Goal: Browse casually: Explore the website without a specific task or goal

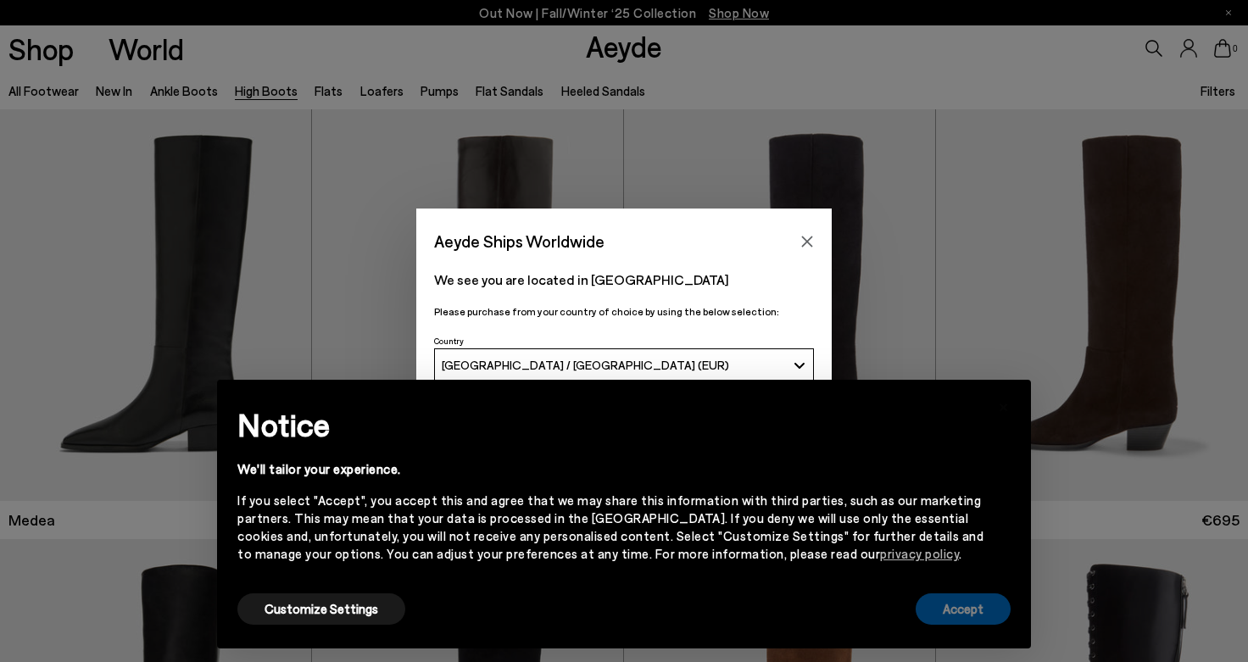
click at [953, 604] on button "Accept" at bounding box center [963, 608] width 95 height 31
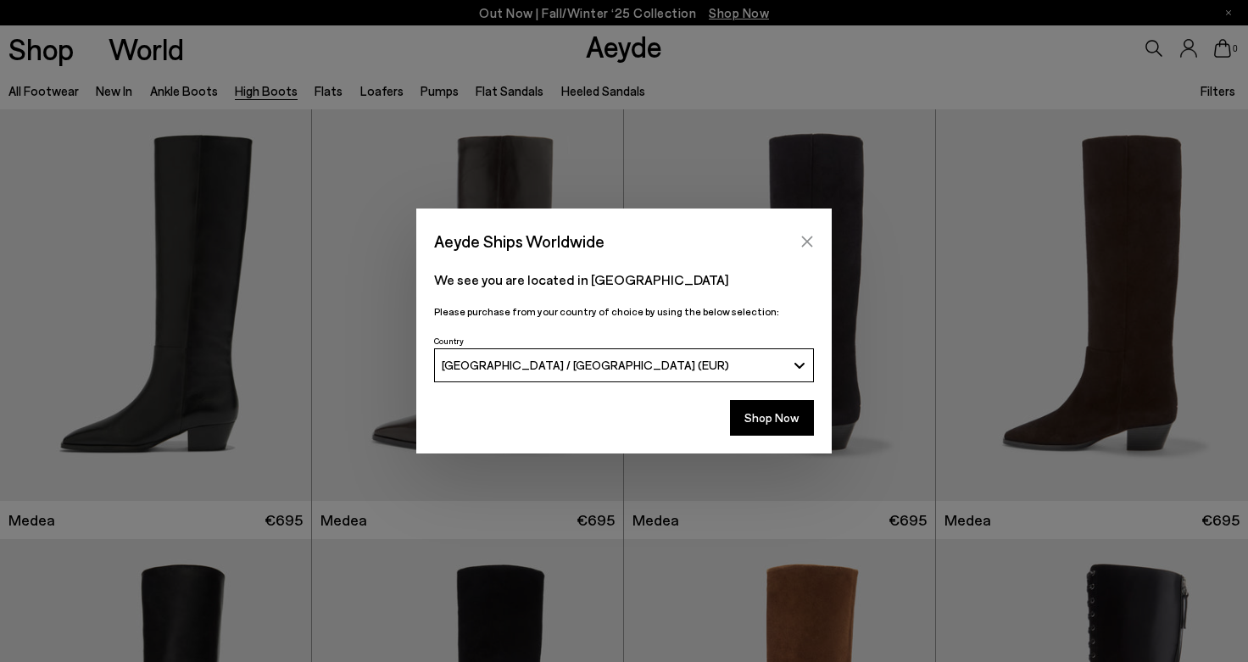
click at [815, 241] on button "Close" at bounding box center [806, 241] width 25 height 25
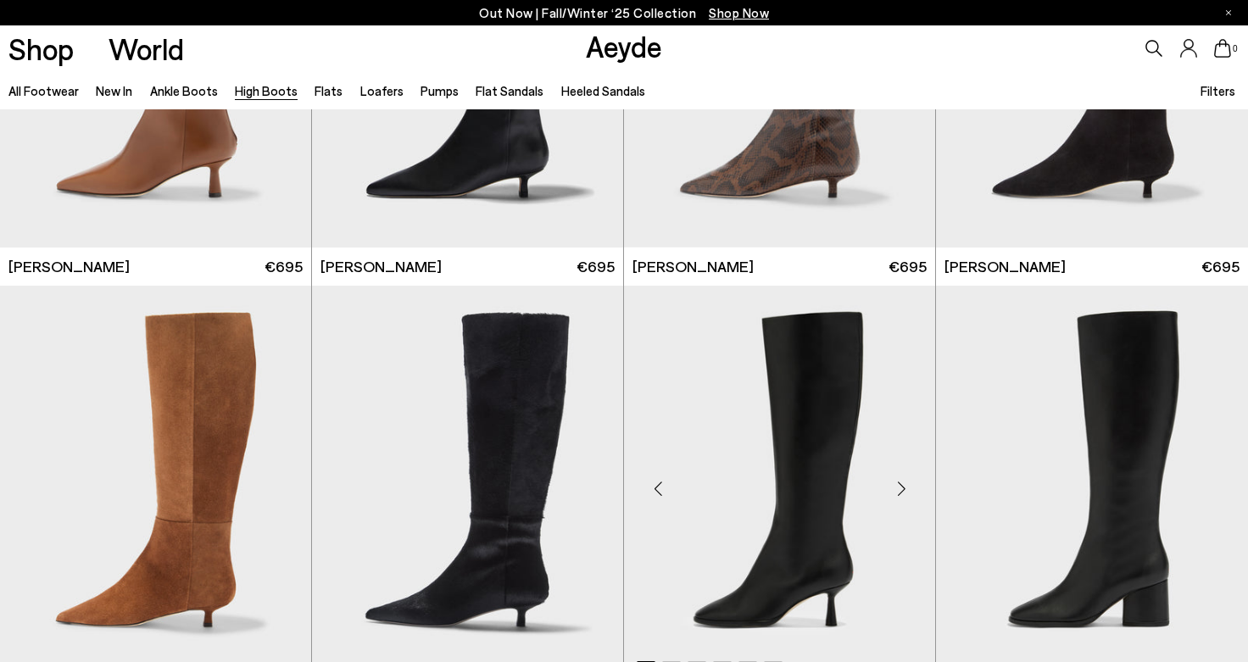
scroll to position [1993, 0]
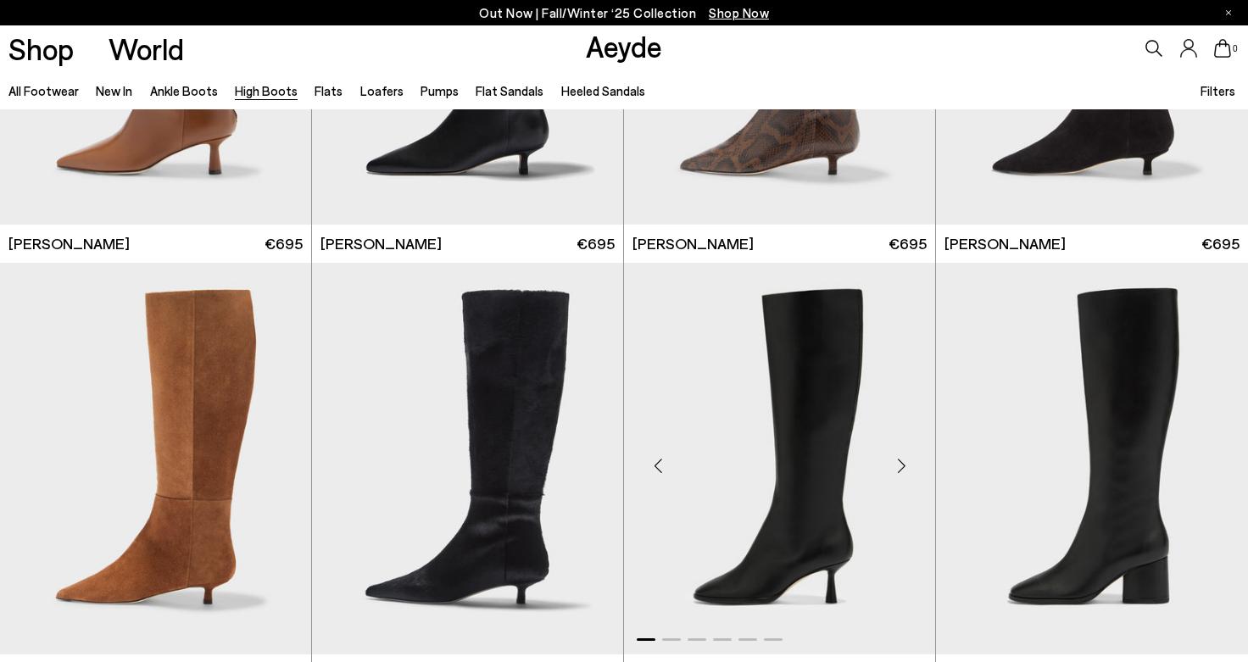
click at [902, 471] on div "Next slide" at bounding box center [901, 465] width 51 height 51
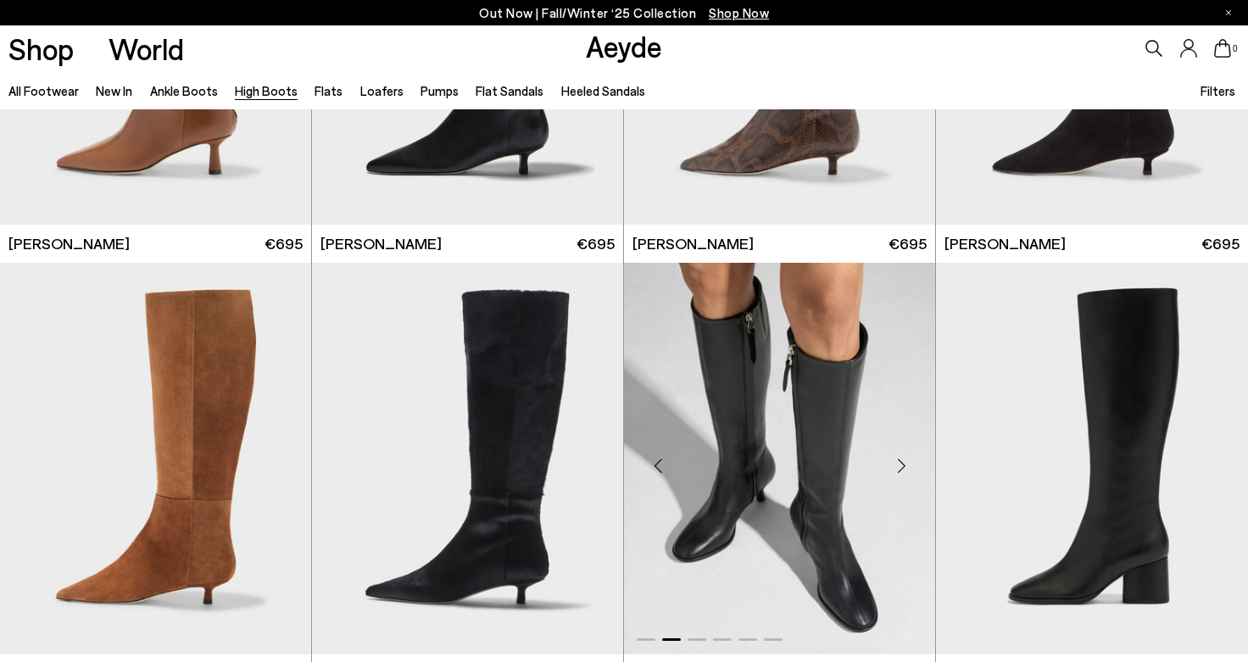
click at [902, 471] on div "Next slide" at bounding box center [901, 465] width 51 height 51
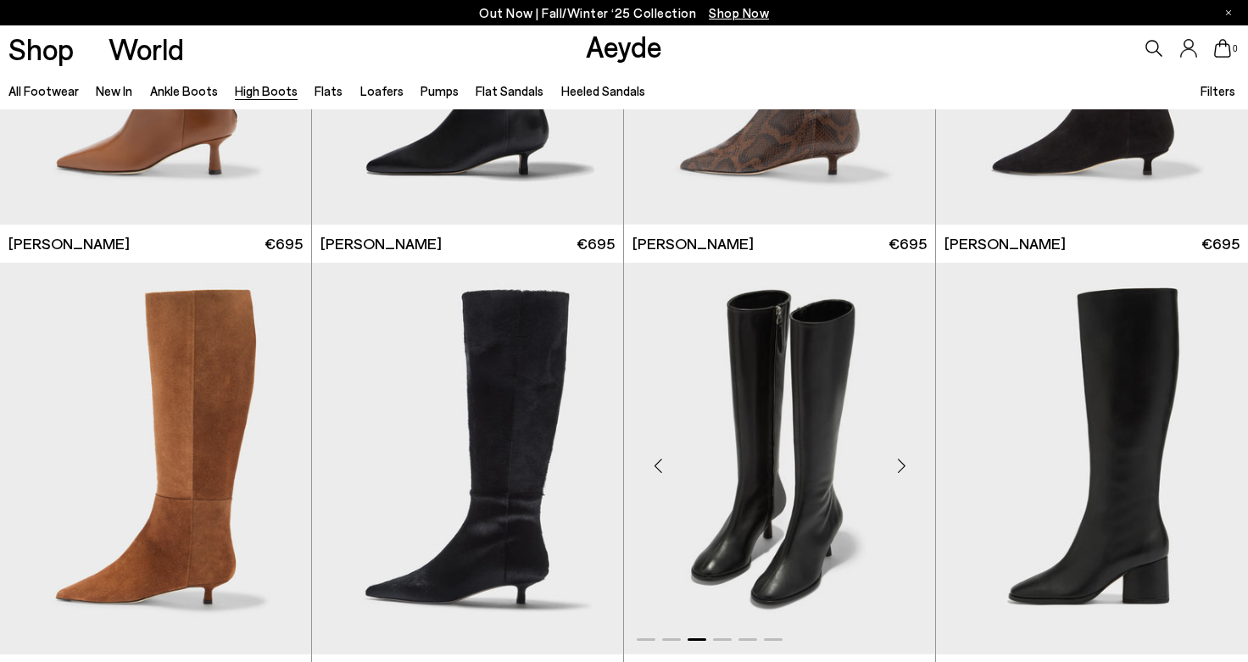
click at [902, 471] on div "Next slide" at bounding box center [901, 465] width 51 height 51
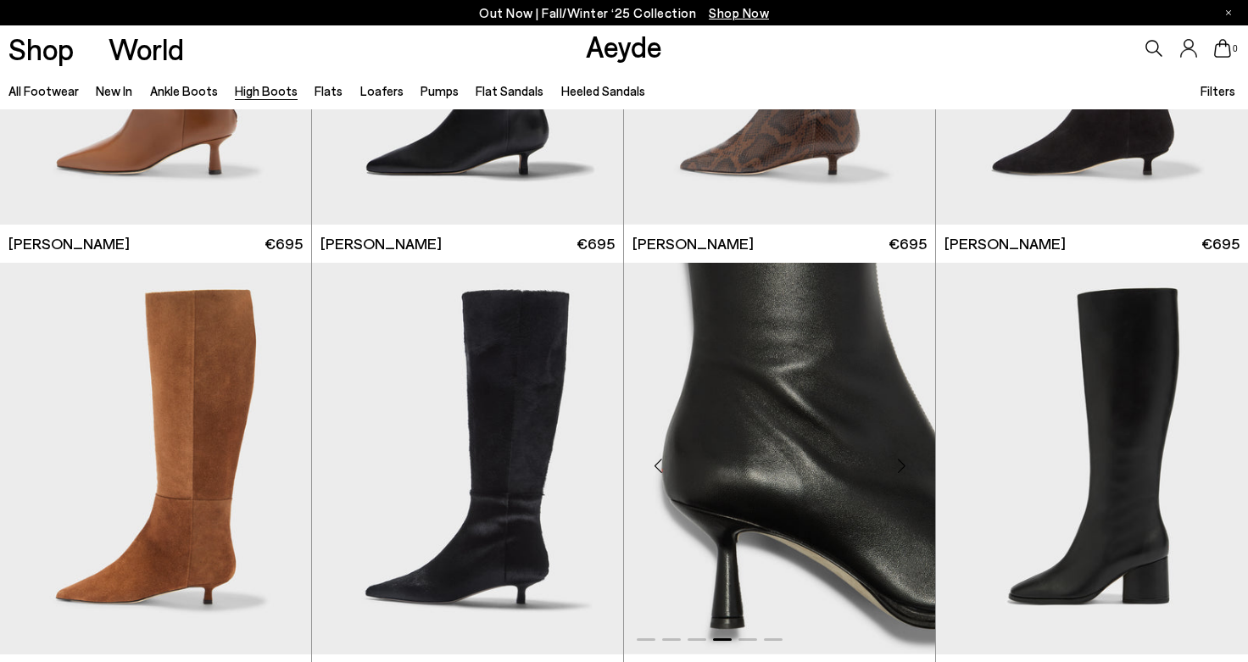
click at [902, 471] on div "Next slide" at bounding box center [901, 465] width 51 height 51
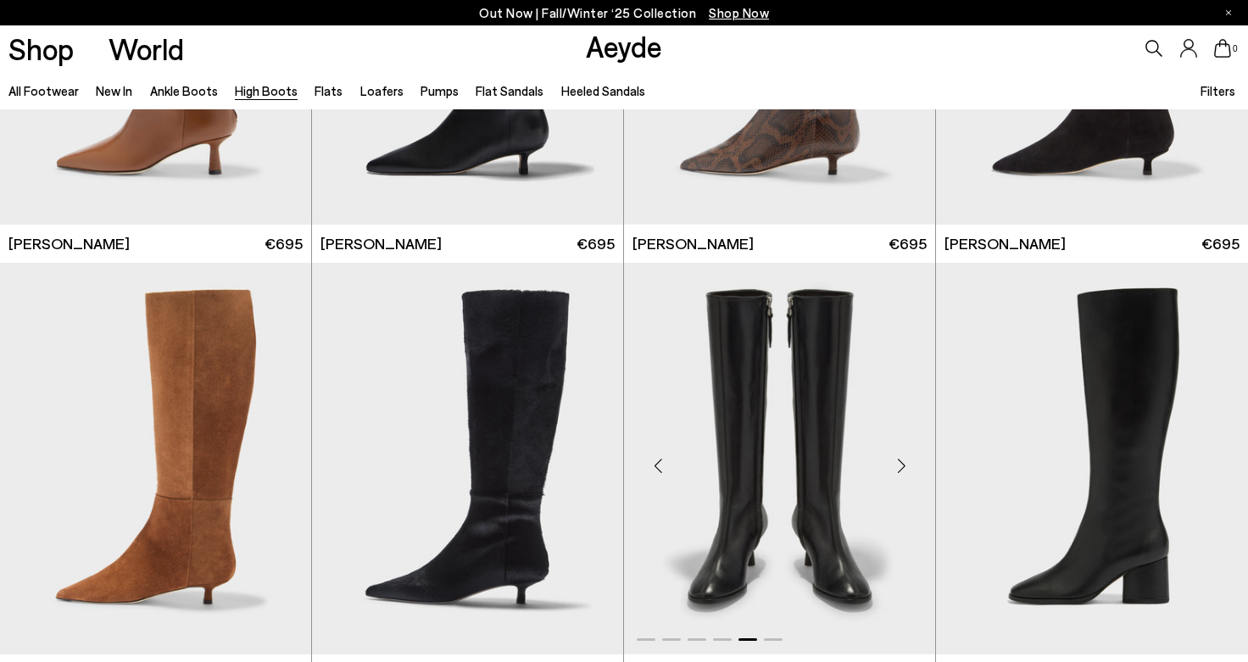
click at [902, 471] on div "Next slide" at bounding box center [901, 465] width 51 height 51
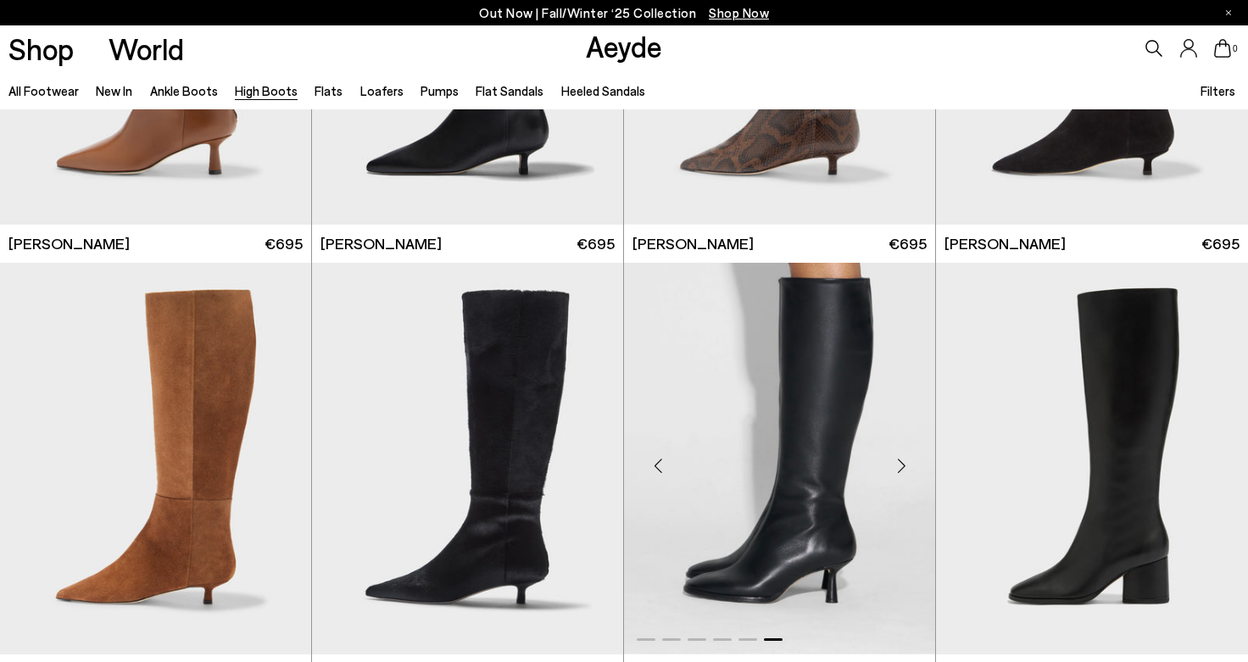
click at [902, 471] on div "Next slide" at bounding box center [901, 465] width 51 height 51
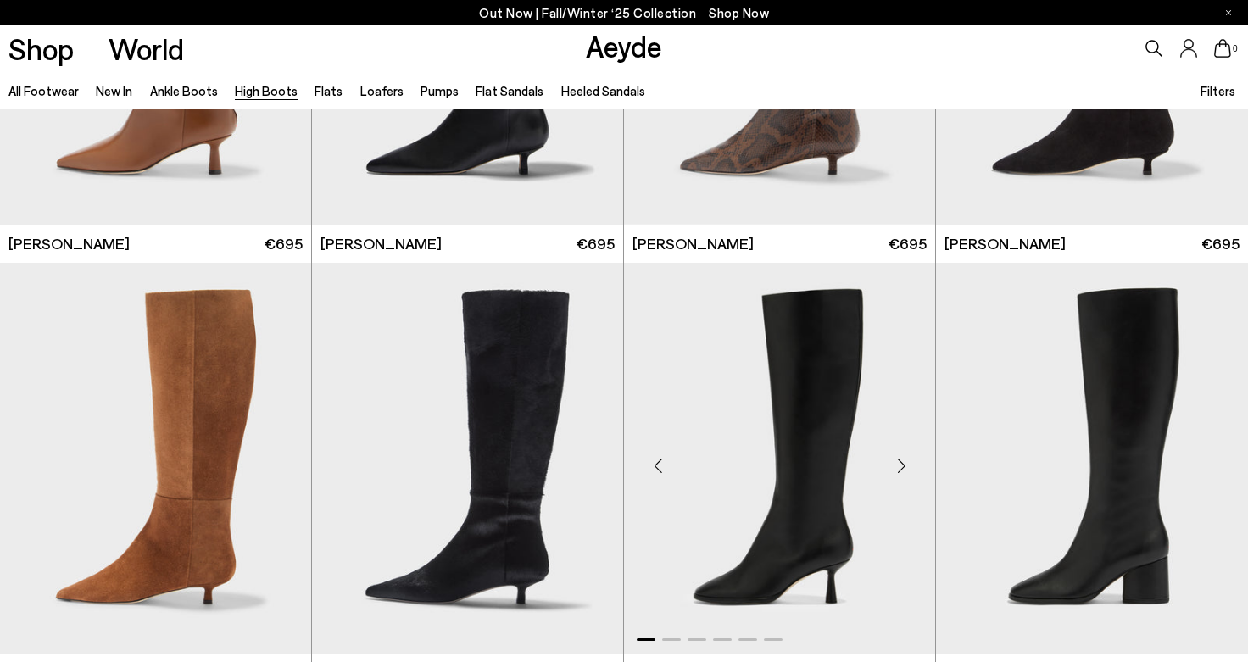
click at [902, 471] on div "Next slide" at bounding box center [901, 465] width 51 height 51
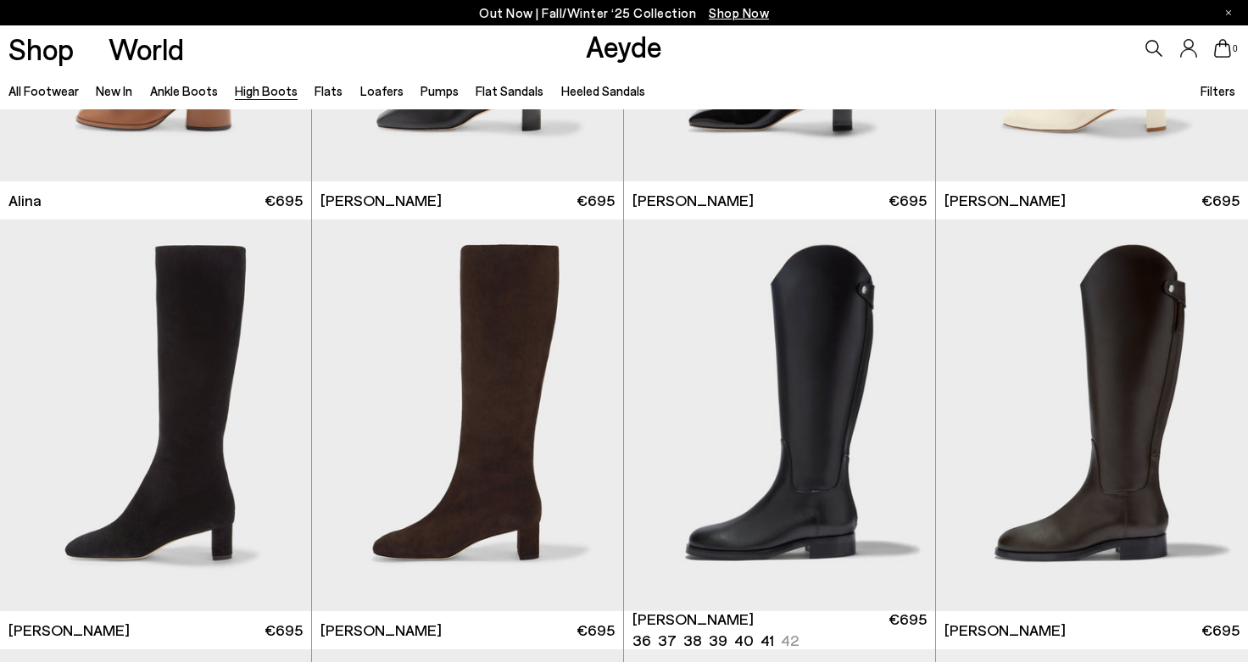
scroll to position [3045, 0]
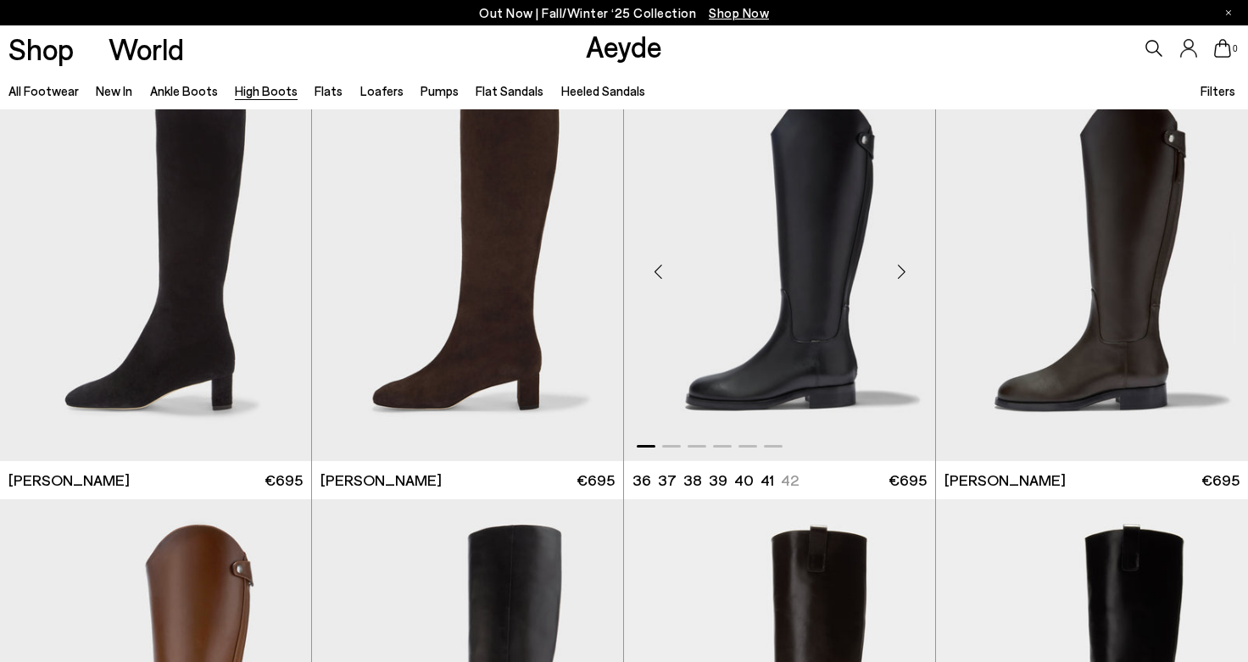
click at [901, 278] on div "Next slide" at bounding box center [901, 272] width 51 height 51
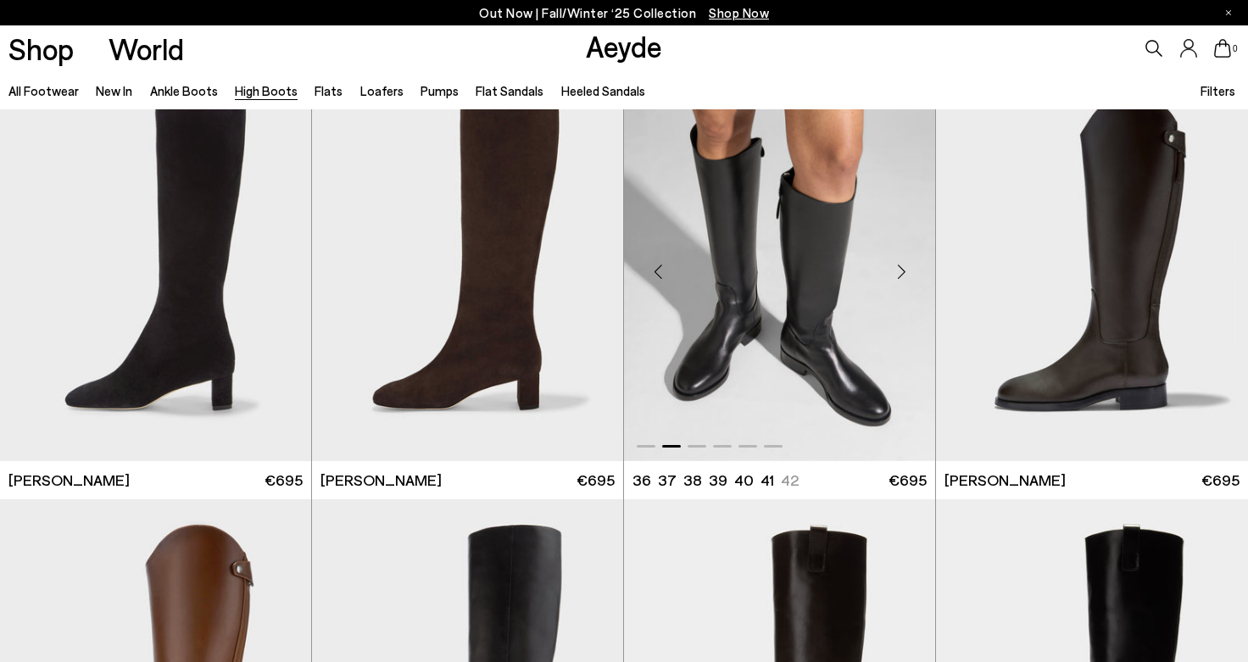
click at [901, 278] on div "Next slide" at bounding box center [901, 272] width 51 height 51
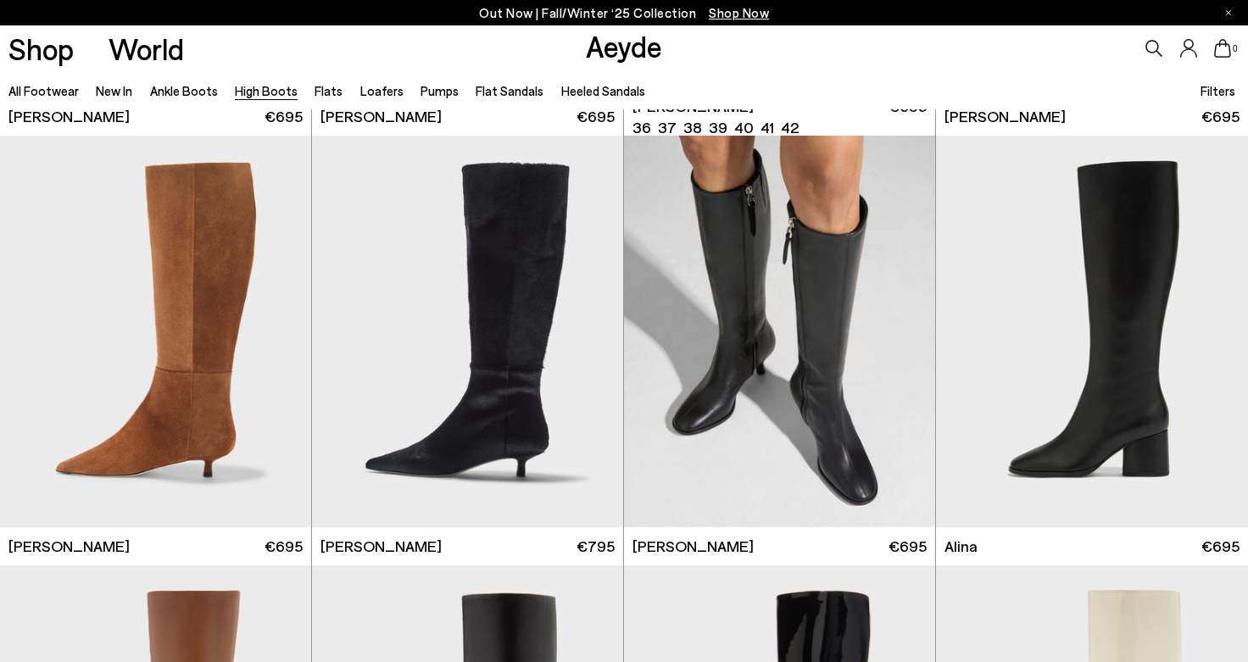
scroll to position [2132, 0]
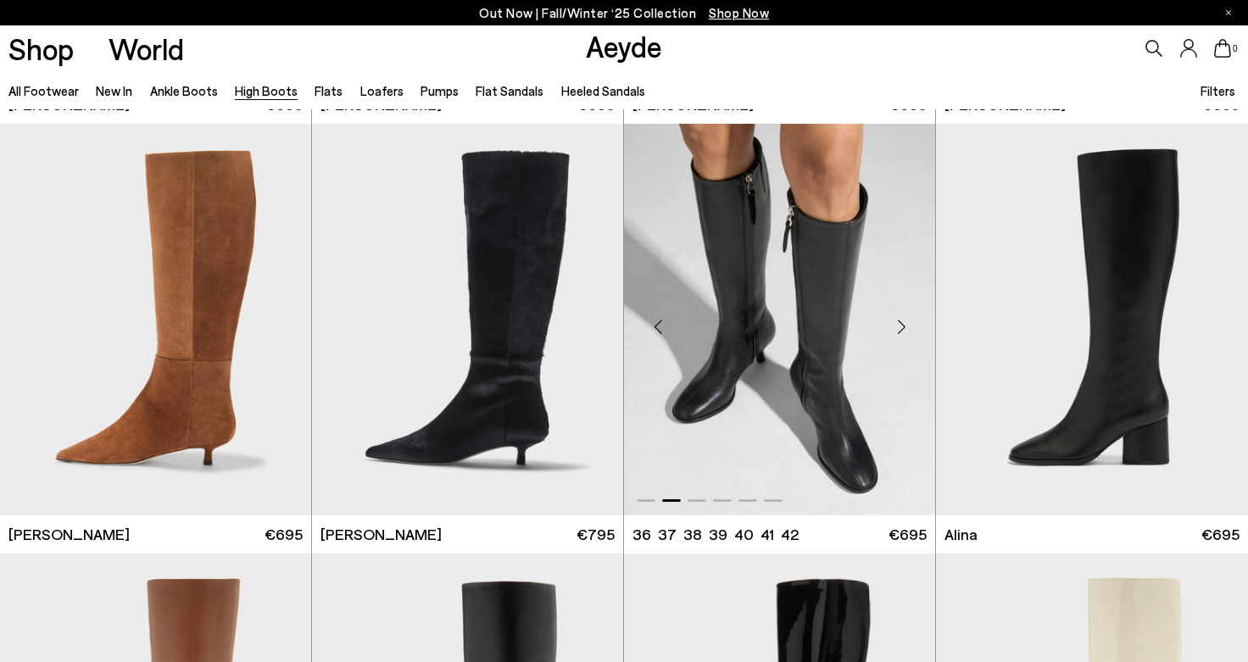
click at [899, 318] on div "Next slide" at bounding box center [901, 326] width 51 height 51
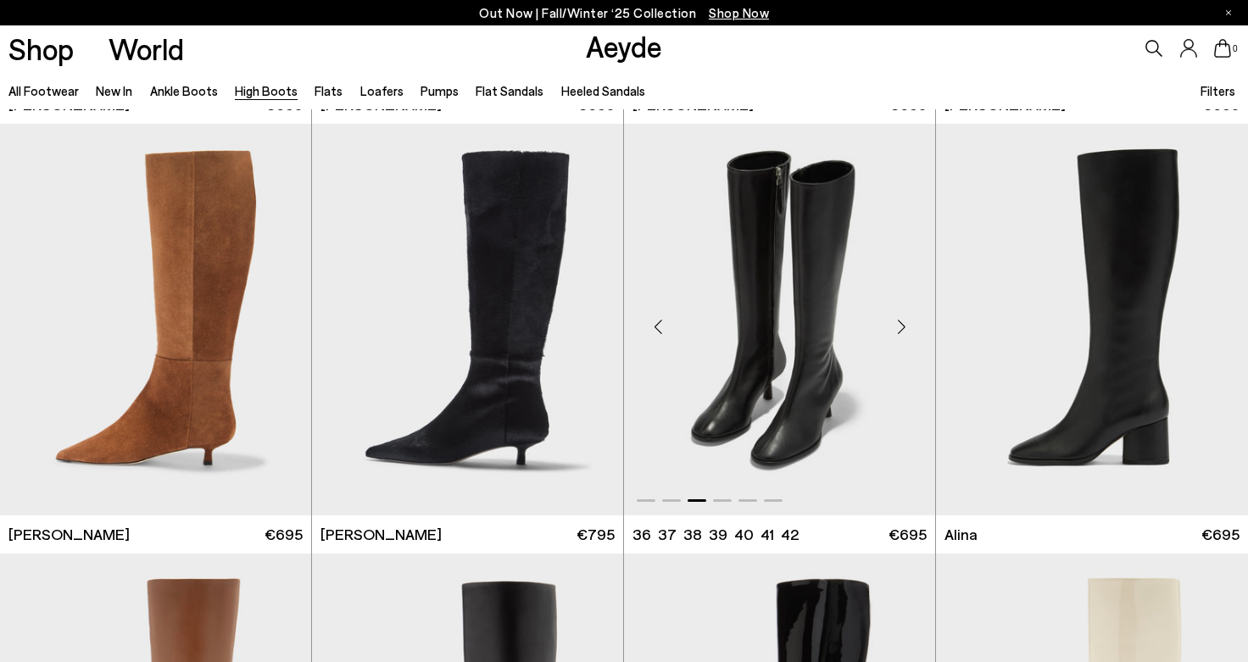
click at [898, 318] on div "Next slide" at bounding box center [901, 326] width 51 height 51
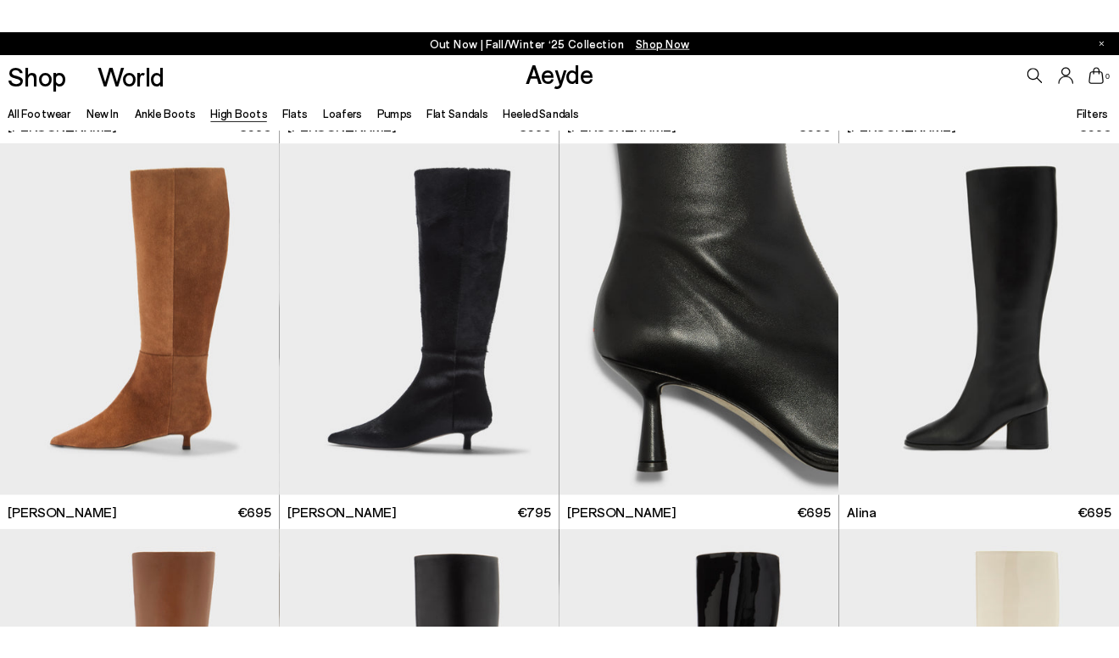
scroll to position [1970, 0]
